Goal: Check status: Check status

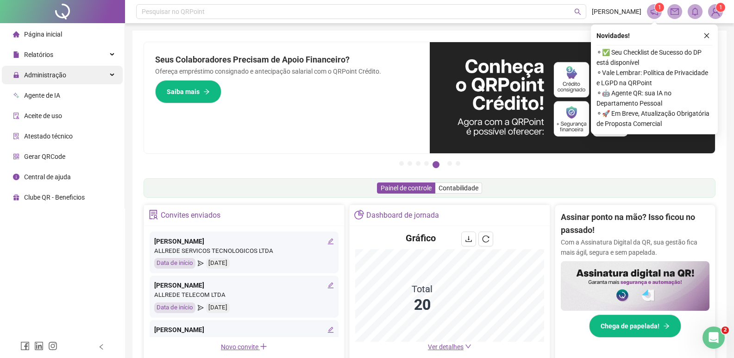
click at [49, 75] on span "Administração" at bounding box center [45, 74] width 42 height 7
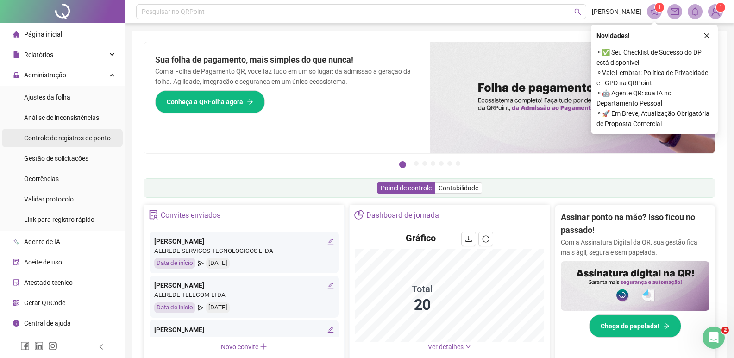
click at [71, 143] on div "Controle de registros de ponto" at bounding box center [67, 138] width 87 height 19
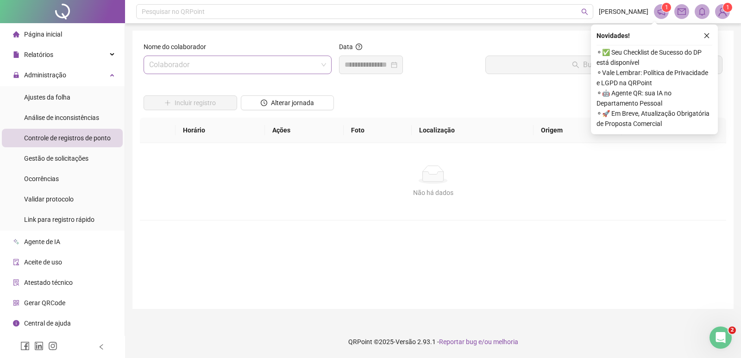
click at [203, 63] on input "search" at bounding box center [233, 65] width 169 height 18
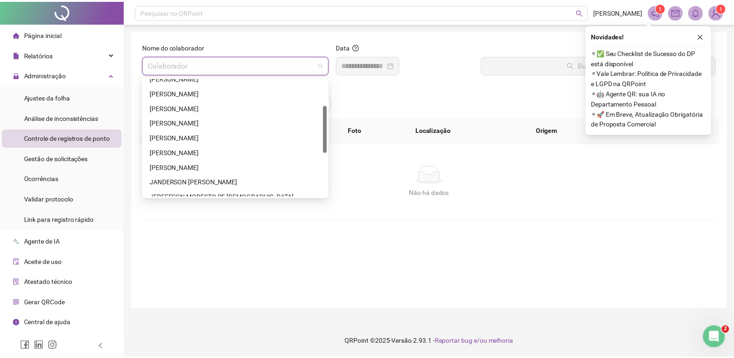
scroll to position [74, 0]
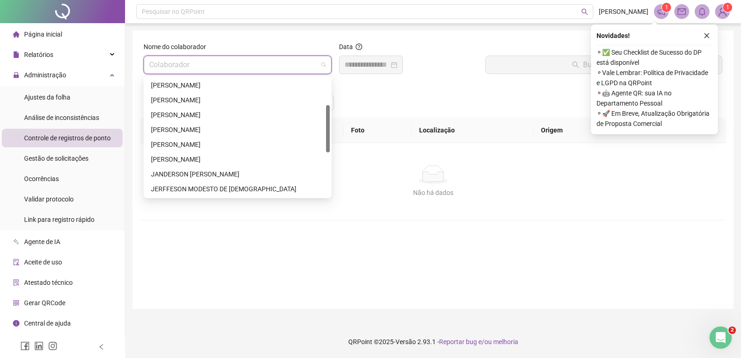
drag, startPoint x: 327, startPoint y: 95, endPoint x: 327, endPoint y: 125, distance: 29.6
click at [327, 125] on div at bounding box center [328, 128] width 4 height 47
click at [245, 126] on div "[PERSON_NAME]" at bounding box center [237, 130] width 173 height 10
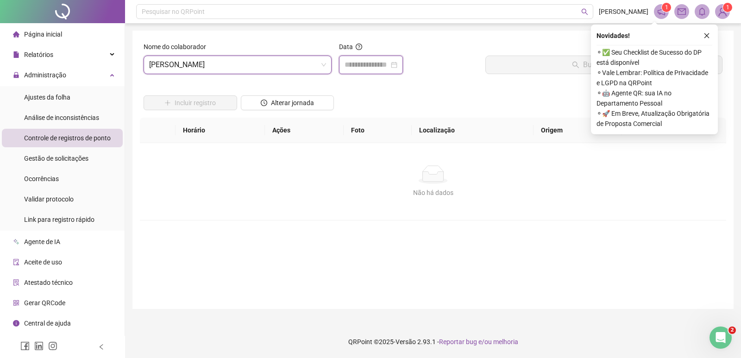
click at [359, 66] on input at bounding box center [366, 64] width 44 height 11
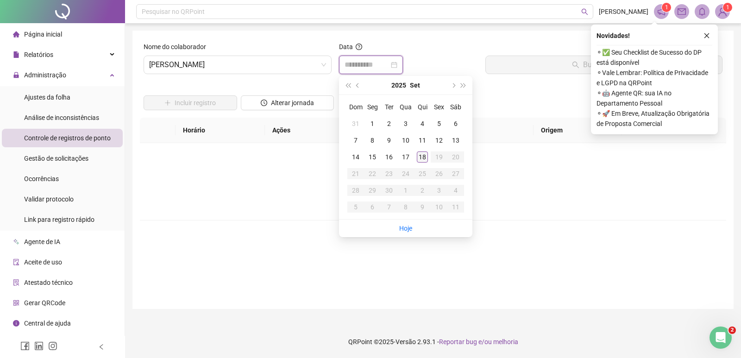
type input "**********"
click at [424, 157] on div "18" at bounding box center [422, 156] width 11 height 11
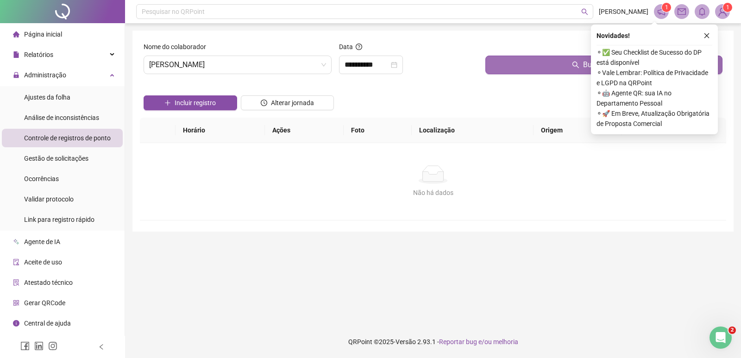
click at [543, 66] on button "Buscar registros" at bounding box center [603, 65] width 237 height 19
